Goal: Task Accomplishment & Management: Manage account settings

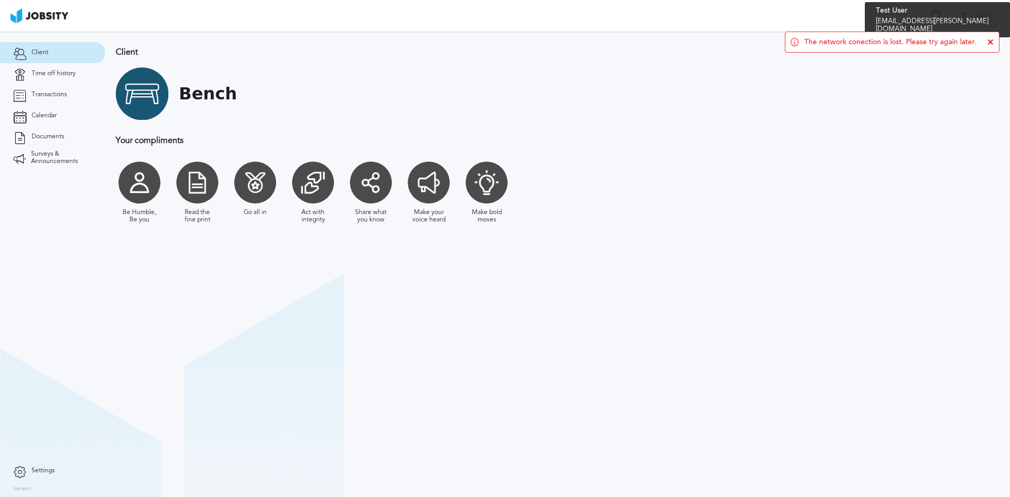
click at [978, 17] on span "Test" at bounding box center [982, 16] width 23 height 7
click at [237, 56] on div "Log Out" at bounding box center [505, 248] width 1010 height 497
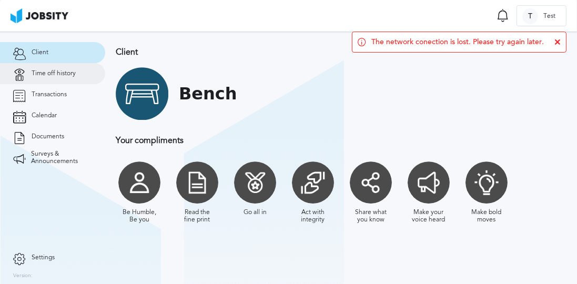
click at [63, 76] on span "Time off history" at bounding box center [54, 73] width 44 height 7
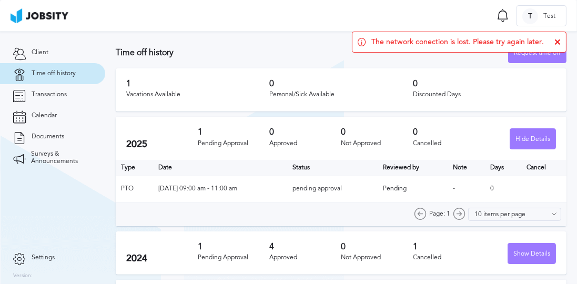
click at [557, 44] on icon at bounding box center [557, 42] width 6 height 6
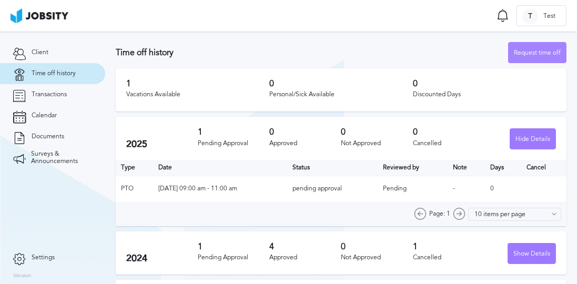
click at [533, 56] on div "Request time off" at bounding box center [537, 53] width 57 height 21
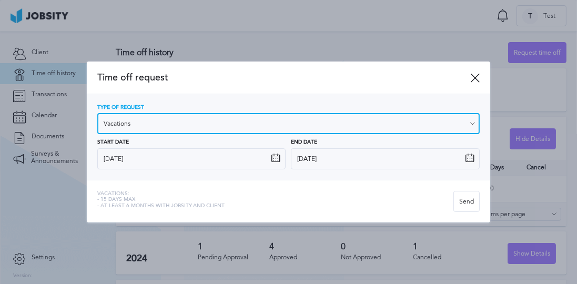
click at [162, 124] on input "Vacations" at bounding box center [288, 123] width 383 height 21
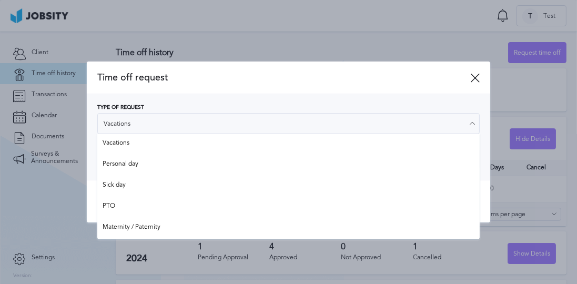
click at [186, 84] on div "Time off request" at bounding box center [289, 78] width 404 height 33
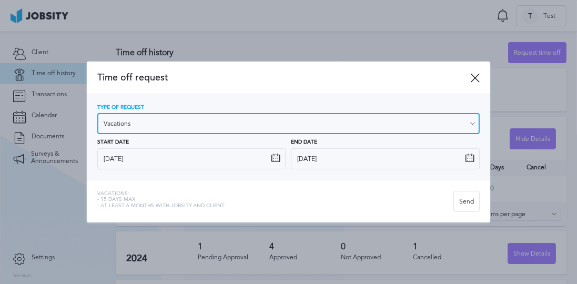
click at [156, 118] on input "Vacations" at bounding box center [288, 123] width 383 height 21
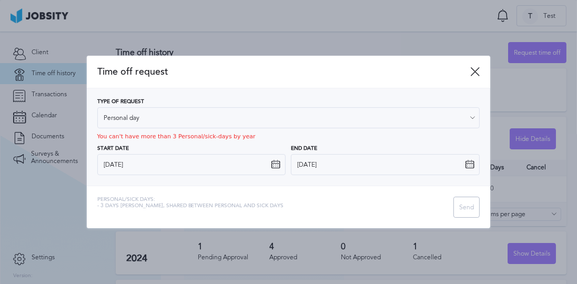
click at [162, 166] on div "Type of Request Vacations Vacations Personal day Sick day PTO Maternity / Pater…" at bounding box center [288, 137] width 383 height 77
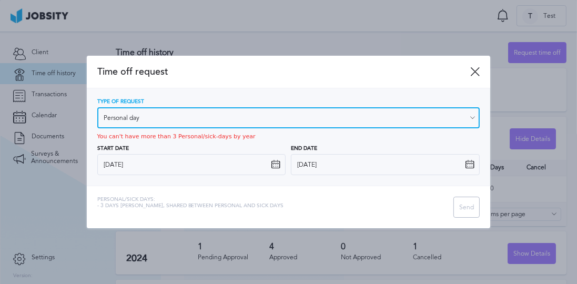
click at [174, 123] on input "Personal day" at bounding box center [288, 117] width 383 height 21
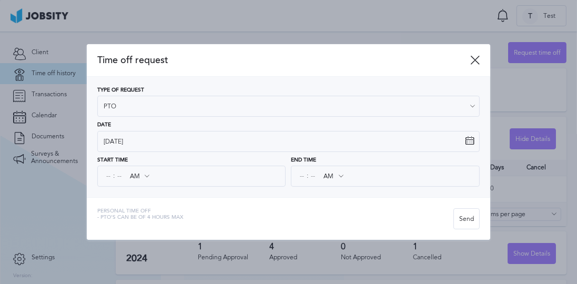
click at [162, 196] on div "Type of Request PTO Vacations Personal day Sick day PTO Maternity / Paternity D…" at bounding box center [289, 137] width 404 height 121
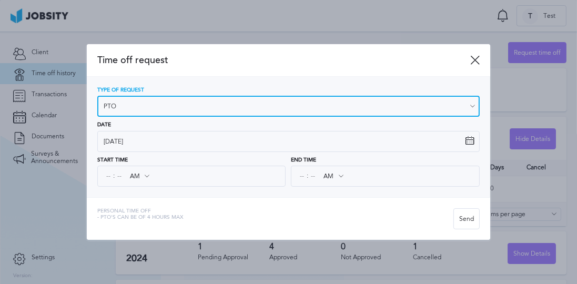
click at [129, 109] on input "PTO" at bounding box center [288, 106] width 383 height 21
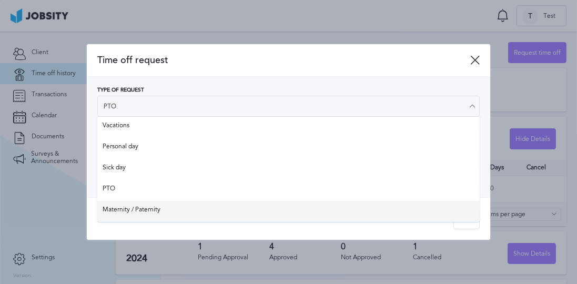
type input "Maternity / Paternity"
click at [182, 210] on div "Time off request Type of Request Maternity / Paternity Vacations Personal day S…" at bounding box center [289, 142] width 404 height 196
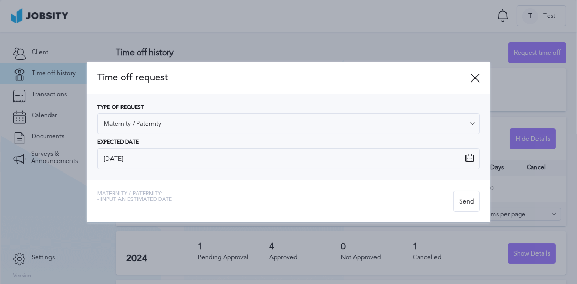
click at [259, 79] on span "Time off request" at bounding box center [283, 77] width 373 height 11
click at [476, 77] on icon at bounding box center [474, 77] width 9 height 9
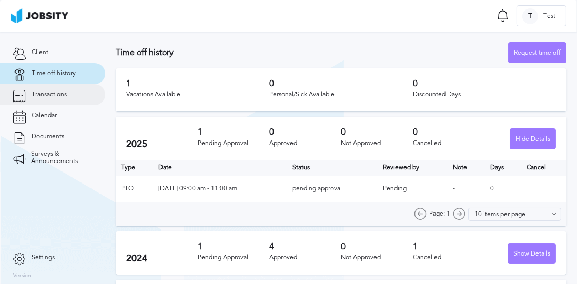
click at [75, 97] on link "Transactions" at bounding box center [52, 94] width 105 height 21
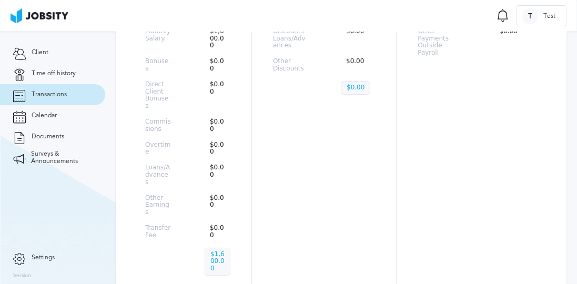
scroll to position [265, 0]
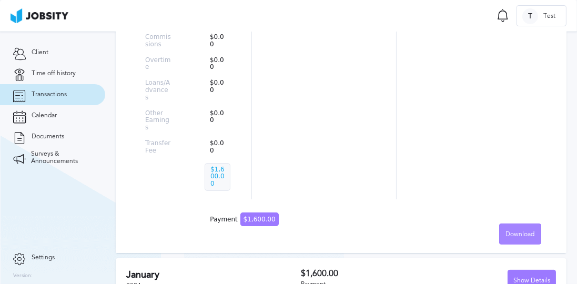
click at [520, 231] on span "Download" at bounding box center [520, 234] width 29 height 7
click at [99, 135] on div "English Spanish" at bounding box center [288, 142] width 577 height 284
click at [84, 113] on link "Calendar" at bounding box center [52, 115] width 105 height 21
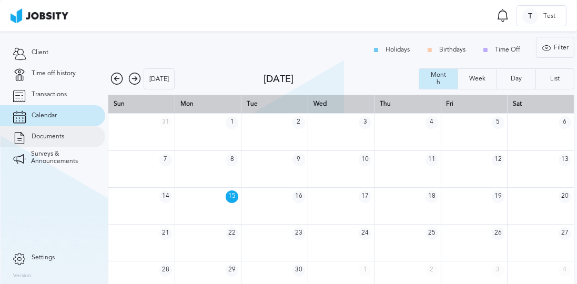
click at [80, 133] on link "Documents" at bounding box center [52, 136] width 105 height 21
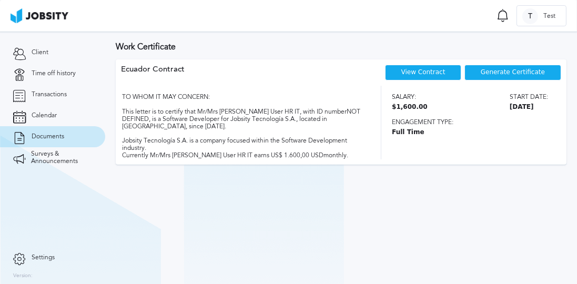
click at [511, 69] on span "Generate Certificate" at bounding box center [513, 72] width 64 height 7
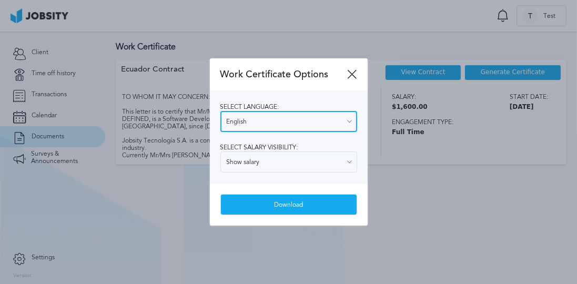
click at [277, 126] on input "English" at bounding box center [288, 121] width 137 height 21
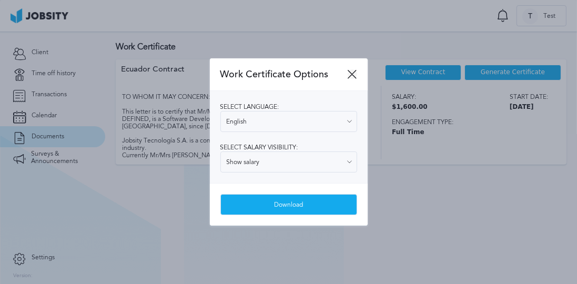
click at [348, 70] on div "Work Certificate Options" at bounding box center [289, 74] width 158 height 33
click at [354, 70] on icon at bounding box center [352, 73] width 9 height 9
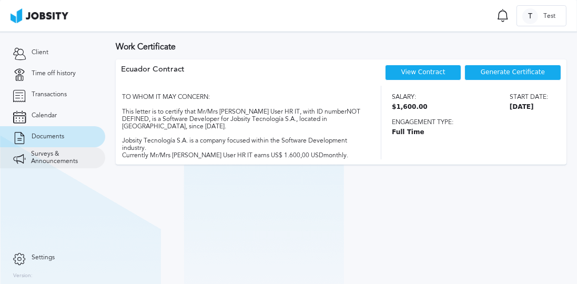
click at [71, 157] on span "Surveys & Announcements" at bounding box center [61, 157] width 61 height 15
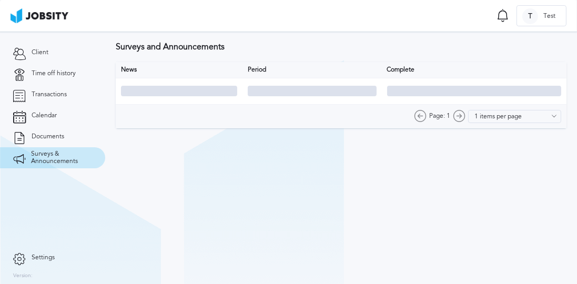
type input "10 items per page"
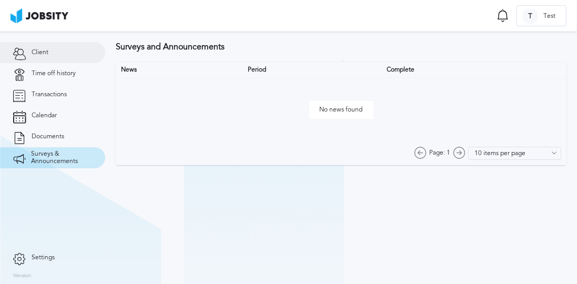
click at [74, 54] on link "Client" at bounding box center [52, 52] width 105 height 21
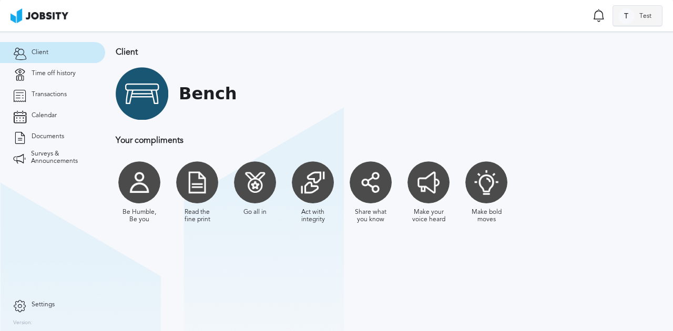
click at [625, 15] on div at bounding box center [626, 16] width 16 height 16
click at [639, 18] on li "Log Out" at bounding box center [637, 15] width 49 height 21
